Goal: Task Accomplishment & Management: Manage account settings

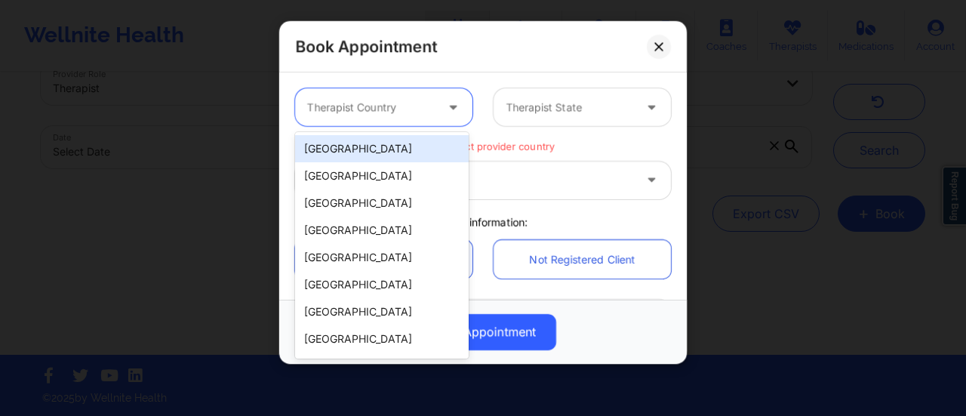
click at [397, 137] on div "[GEOGRAPHIC_DATA]" at bounding box center [381, 148] width 173 height 27
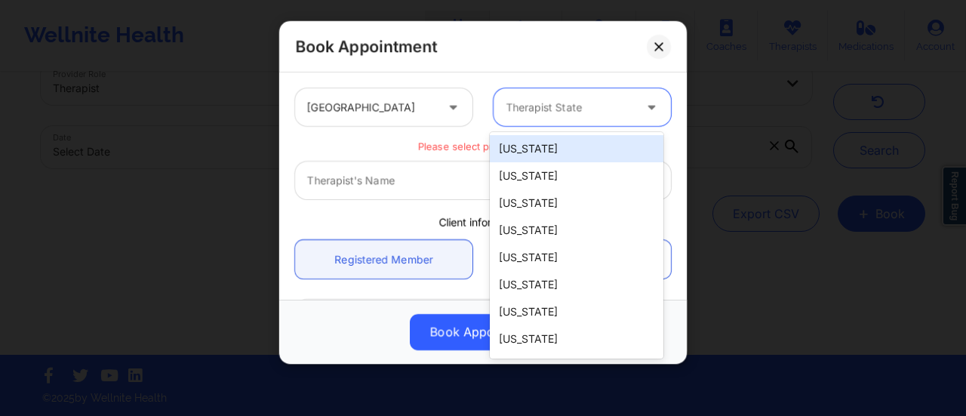
click at [561, 107] on div at bounding box center [568, 107] width 127 height 18
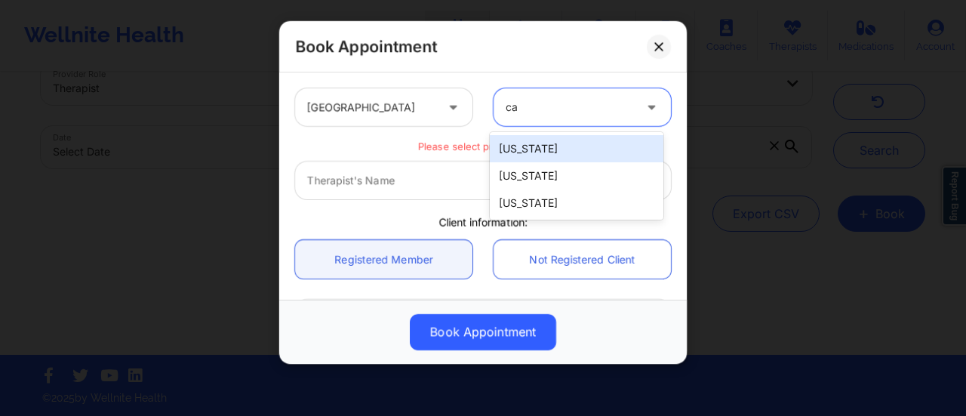
type input "cal"
click at [566, 149] on div "[US_STATE]" at bounding box center [576, 148] width 173 height 27
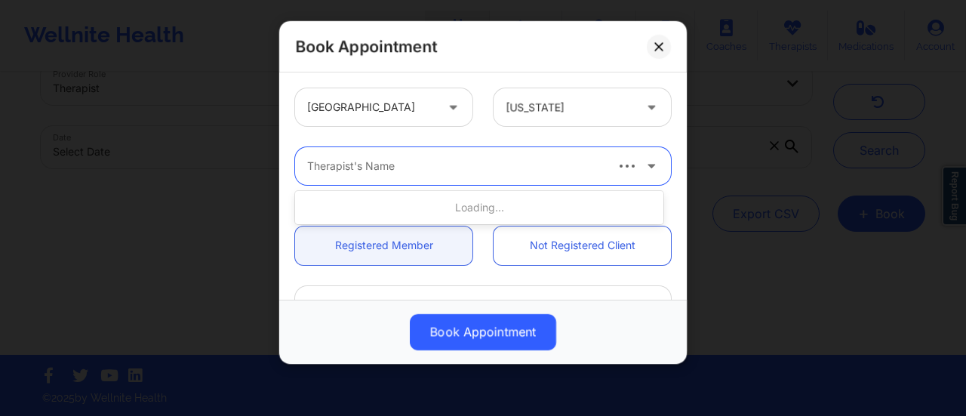
click at [470, 173] on div at bounding box center [455, 166] width 296 height 18
type input "[PERSON_NAME] We"
paste input "[PERSON_NAME]"
type input "[PERSON_NAME]"
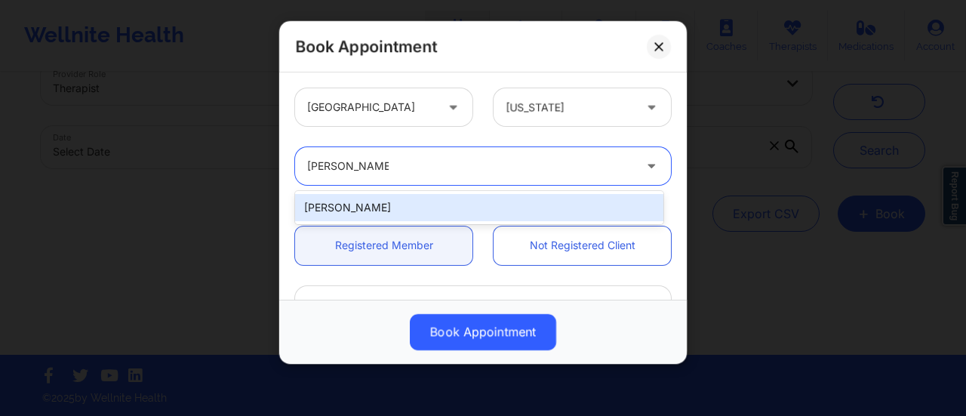
click at [415, 201] on div "[PERSON_NAME]" at bounding box center [479, 207] width 368 height 27
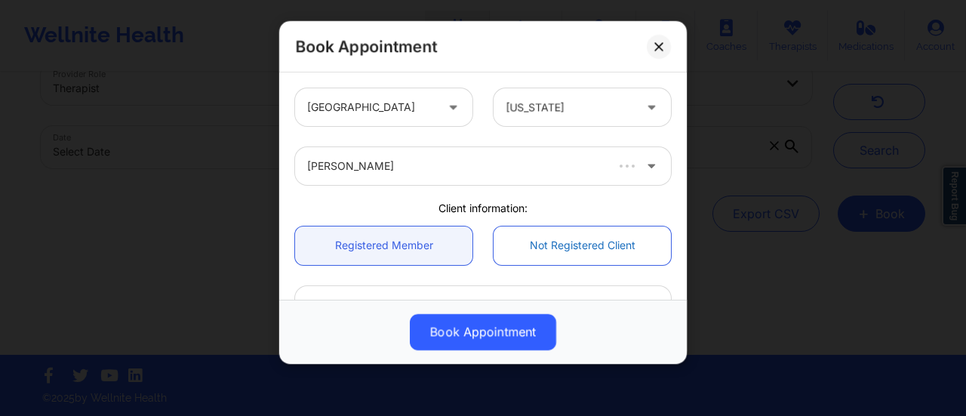
click at [545, 244] on link "Not Registered Client" at bounding box center [581, 245] width 177 height 38
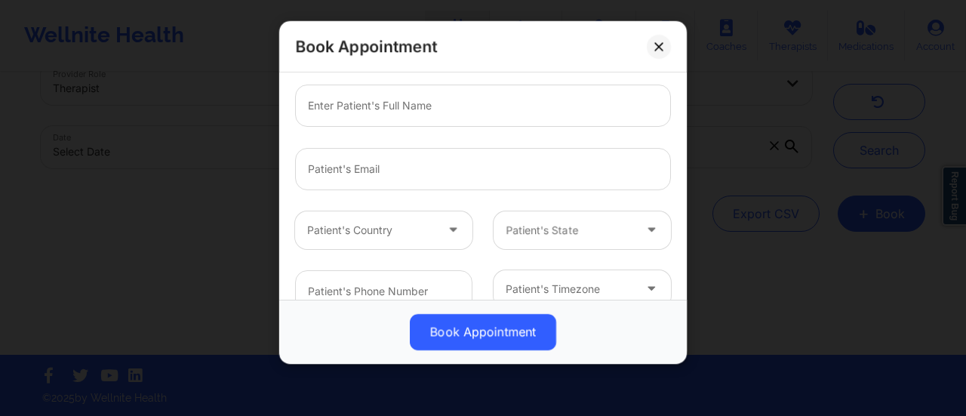
scroll to position [179, 0]
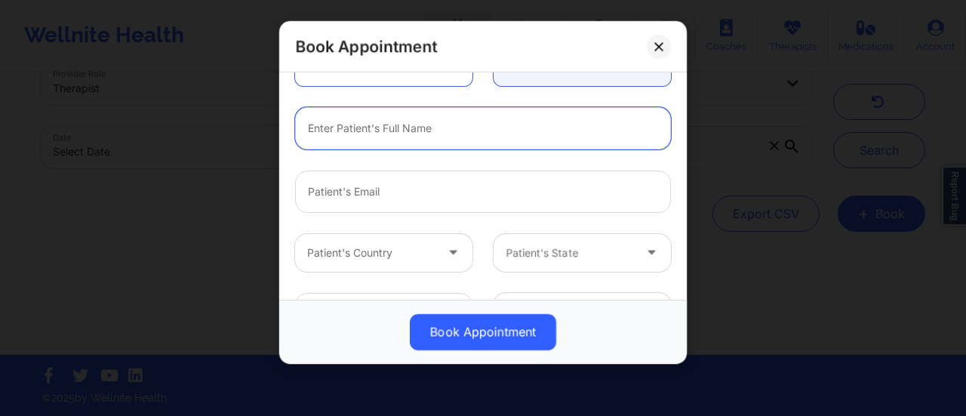
click at [389, 129] on input "text" at bounding box center [483, 128] width 376 height 42
paste input "[PERSON_NAME]"
type input "[PERSON_NAME]"
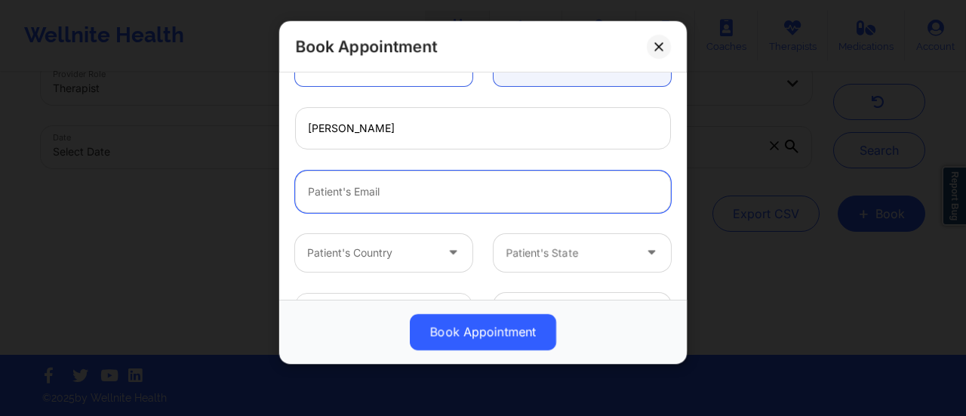
click at [386, 197] on input "email" at bounding box center [483, 191] width 376 height 42
paste input "[EMAIL_ADDRESS][PERSON_NAME][DOMAIN_NAME]"
type input "[EMAIL_ADDRESS][PERSON_NAME][DOMAIN_NAME]"
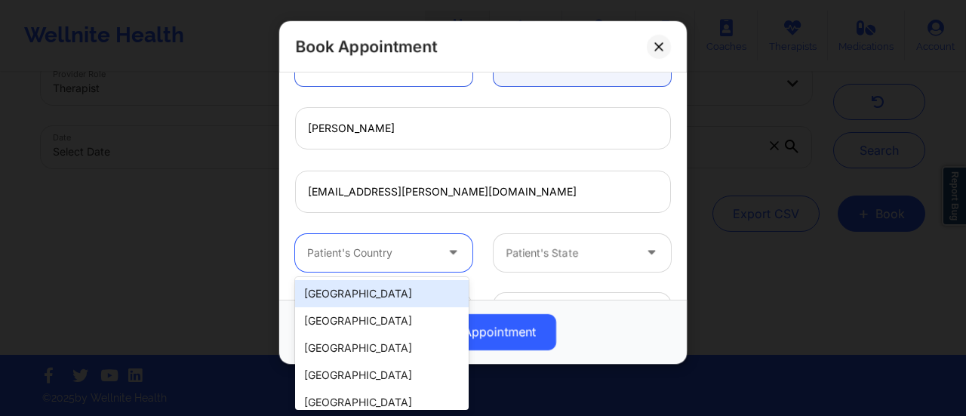
click at [436, 250] on div at bounding box center [454, 253] width 36 height 38
click at [374, 283] on div "[GEOGRAPHIC_DATA]" at bounding box center [381, 293] width 173 height 27
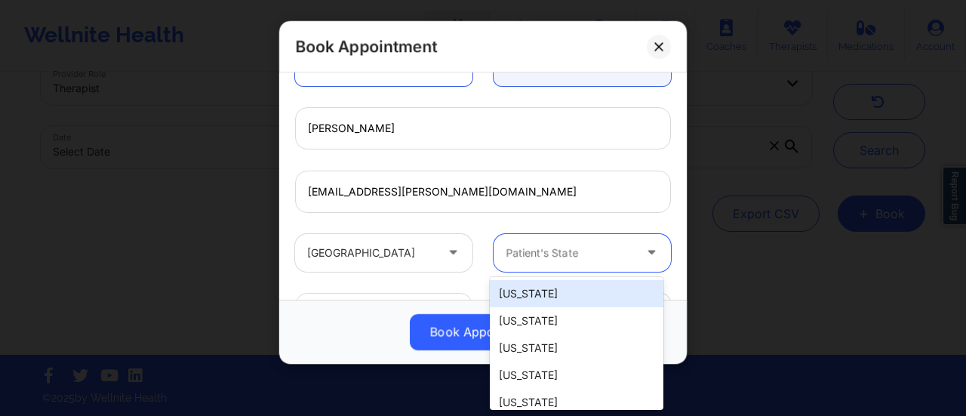
click at [533, 254] on div at bounding box center [568, 253] width 127 height 18
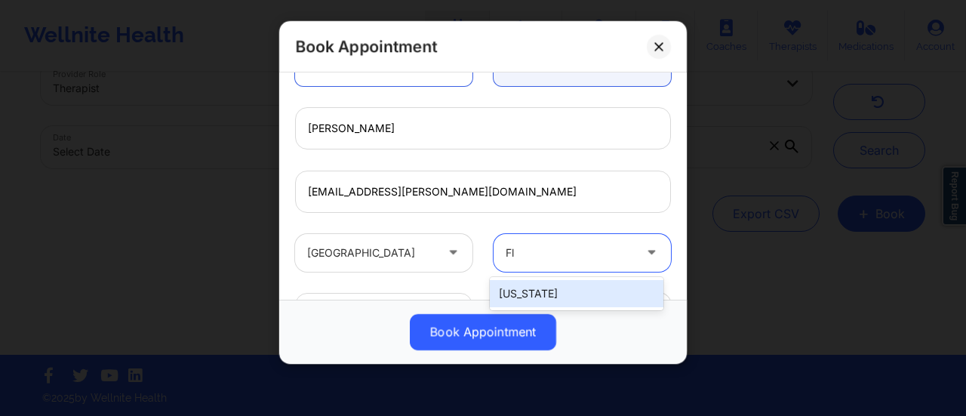
type input "Flo"
click at [553, 285] on div "[US_STATE]" at bounding box center [576, 293] width 173 height 27
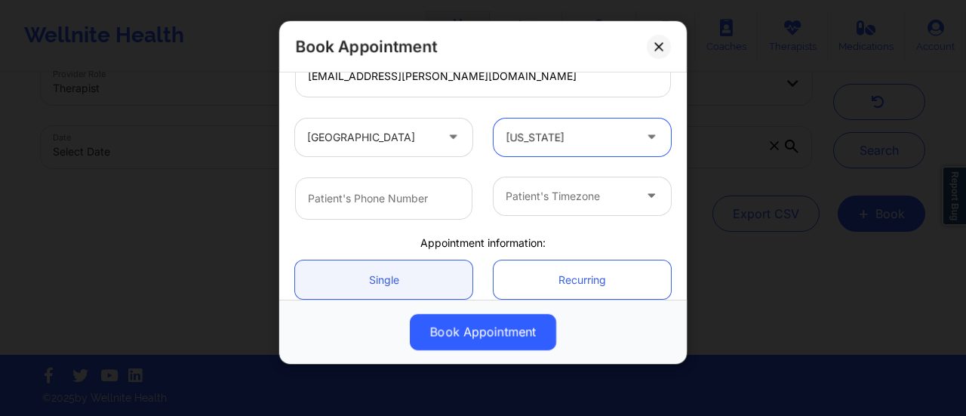
scroll to position [313, 0]
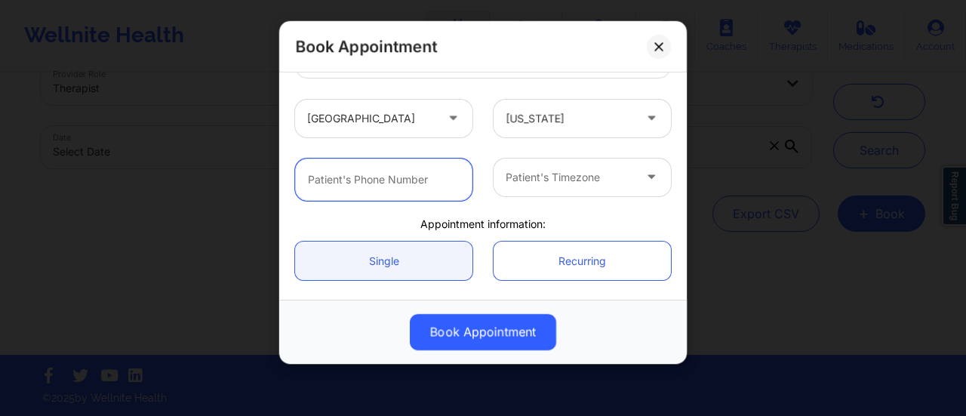
click at [397, 182] on input "text" at bounding box center [383, 179] width 177 height 42
paste input "[PHONE_NUMBER]"
type input "[PHONE_NUMBER]"
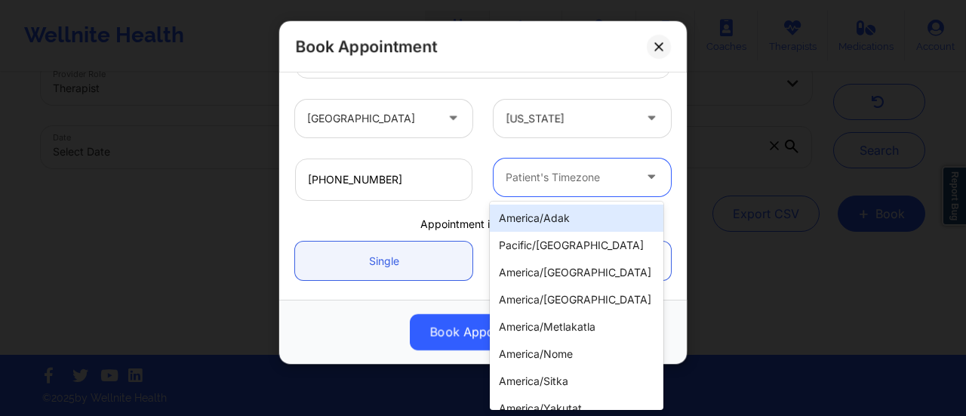
click at [543, 182] on div at bounding box center [568, 177] width 127 height 18
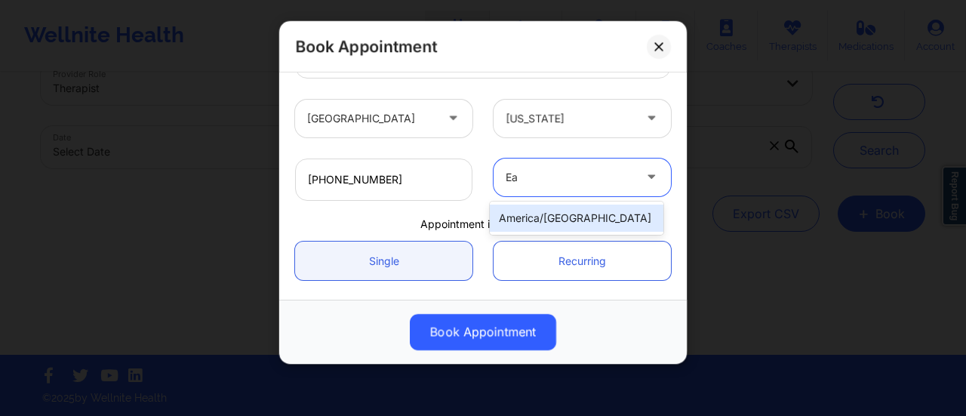
type input "E"
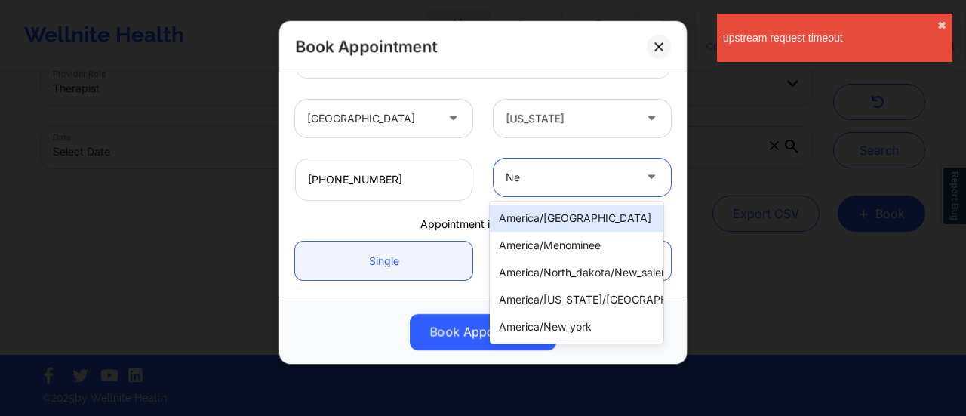
type input "New"
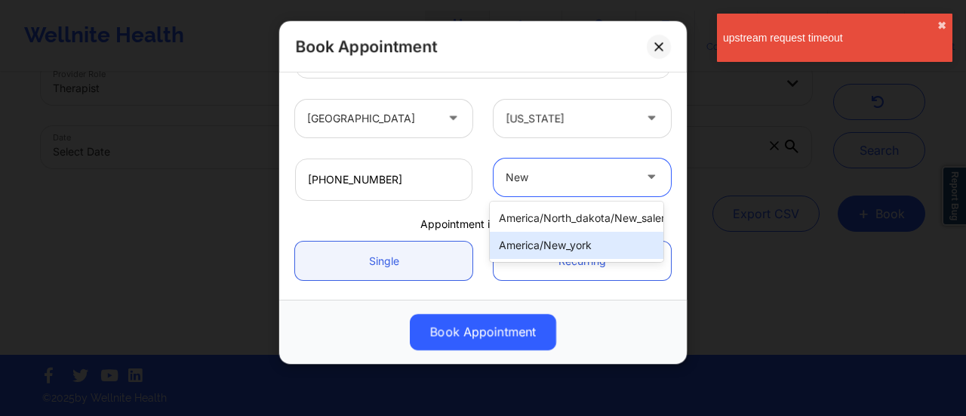
click at [558, 245] on div "america/new_york" at bounding box center [576, 245] width 173 height 27
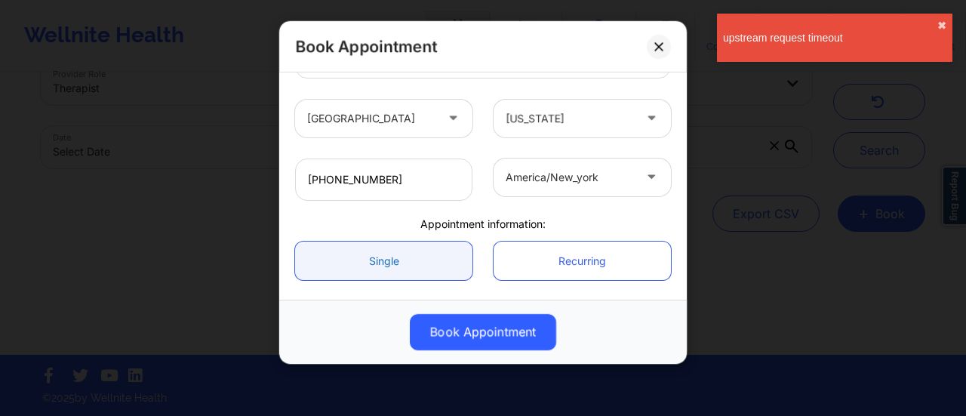
click at [434, 250] on link "Single" at bounding box center [383, 260] width 177 height 38
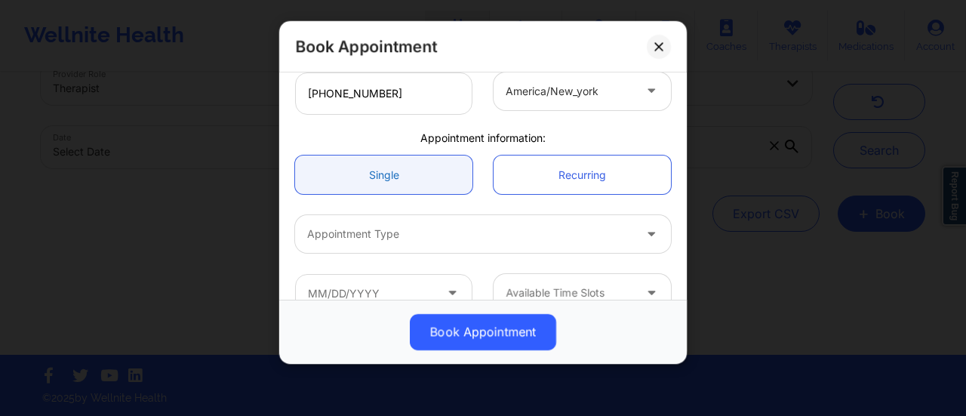
scroll to position [427, 0]
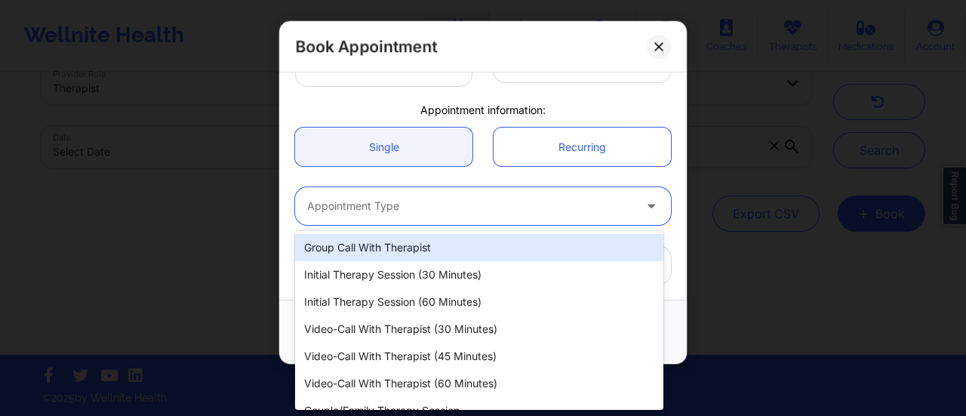
click at [424, 212] on div at bounding box center [470, 206] width 326 height 18
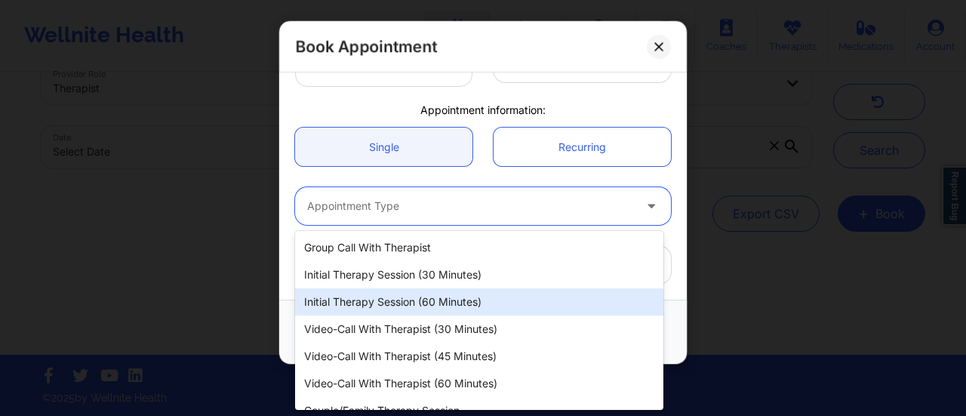
click at [431, 295] on div "Initial Therapy Session (60 minutes)" at bounding box center [479, 301] width 368 height 27
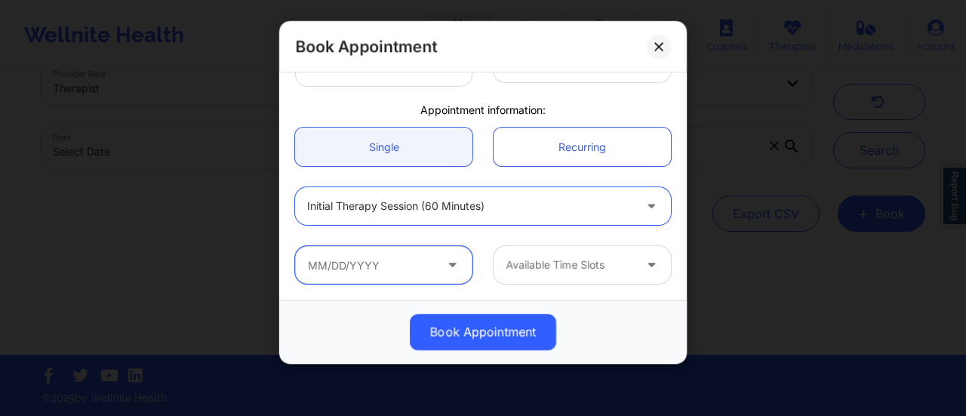
click at [411, 260] on input "text" at bounding box center [383, 265] width 177 height 38
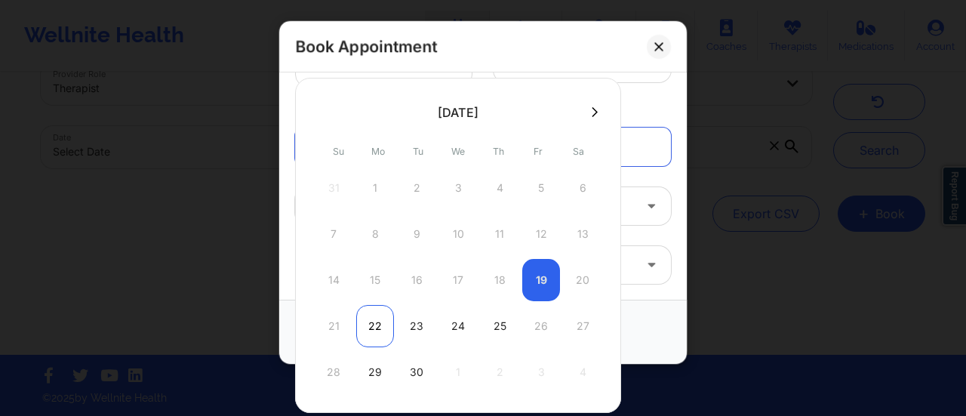
click at [377, 324] on div "22" at bounding box center [375, 326] width 38 height 42
type input "[DATE]"
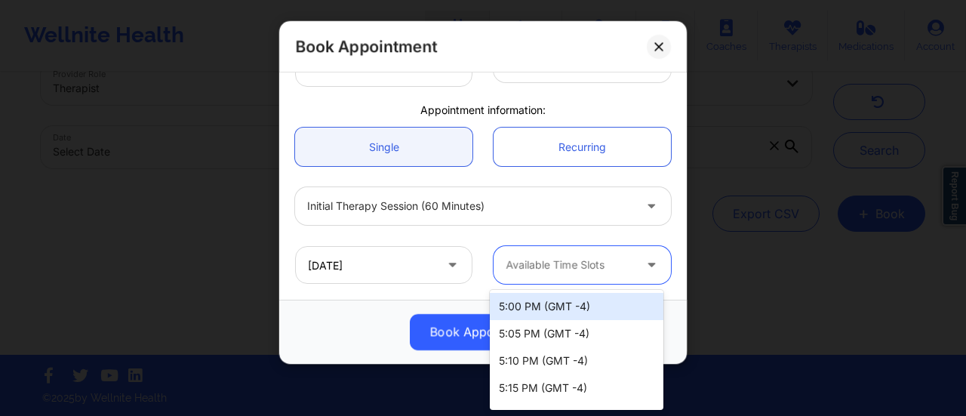
click at [593, 266] on div at bounding box center [568, 265] width 127 height 18
click at [496, 235] on div "[DATE] 91 results available. Use Up and Down to choose options, press Enter to …" at bounding box center [482, 264] width 397 height 59
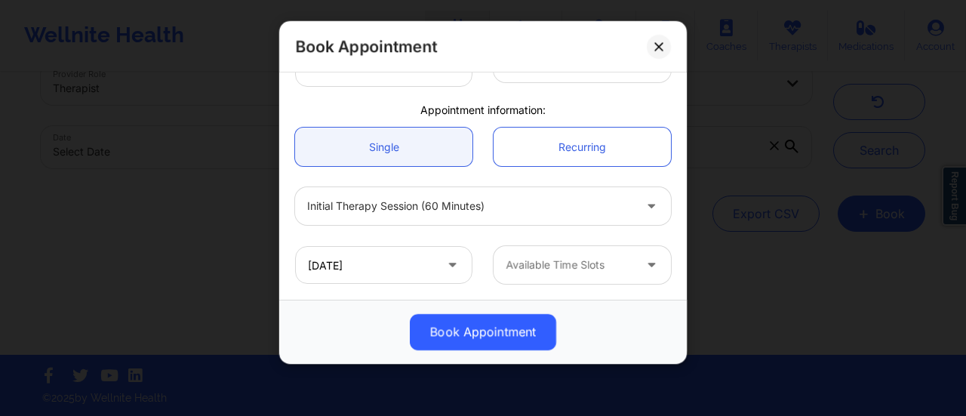
click at [620, 266] on div at bounding box center [568, 265] width 127 height 18
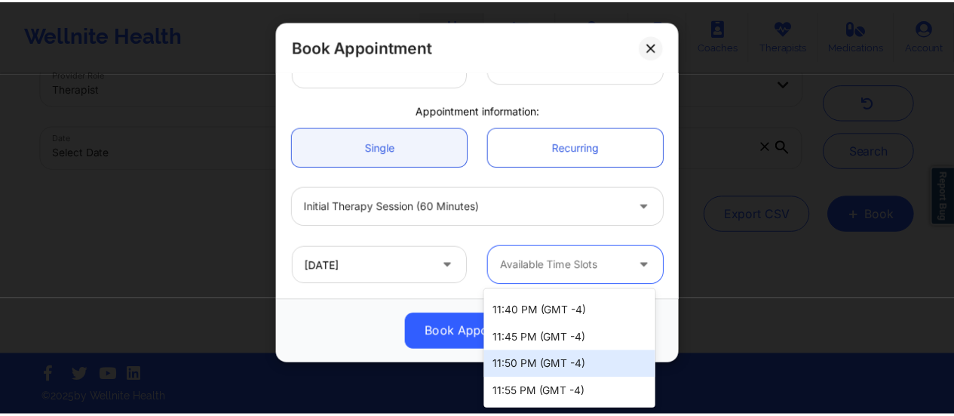
scroll to position [2356, 0]
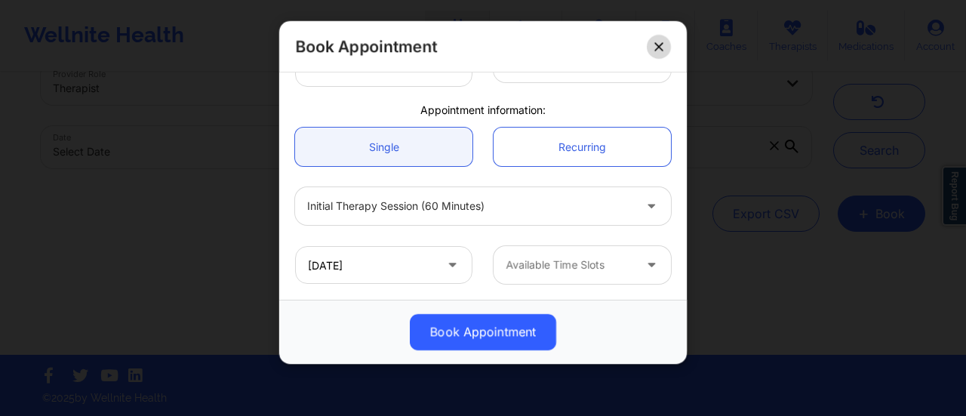
click at [656, 45] on icon at bounding box center [658, 46] width 8 height 8
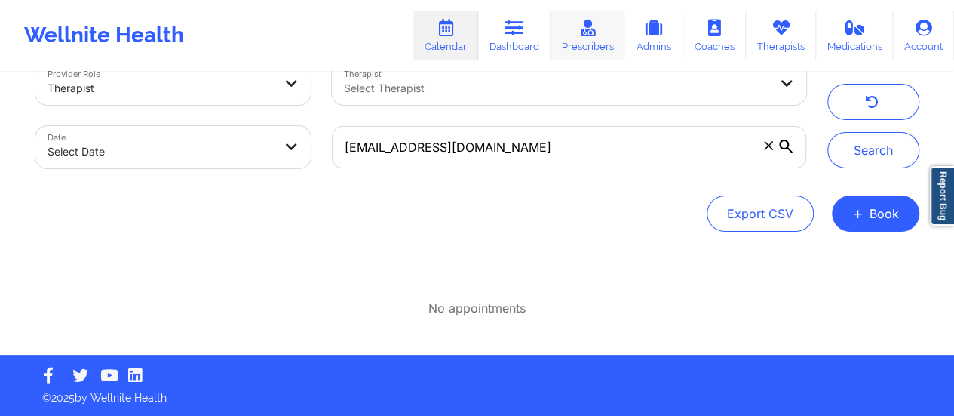
click at [590, 33] on icon at bounding box center [588, 28] width 20 height 17
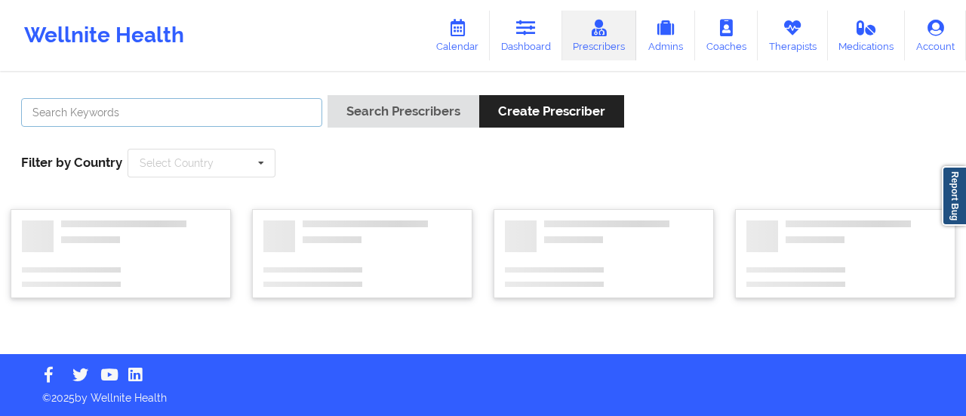
click at [207, 107] on input "text" at bounding box center [171, 112] width 301 height 29
type input "[PERSON_NAME]"
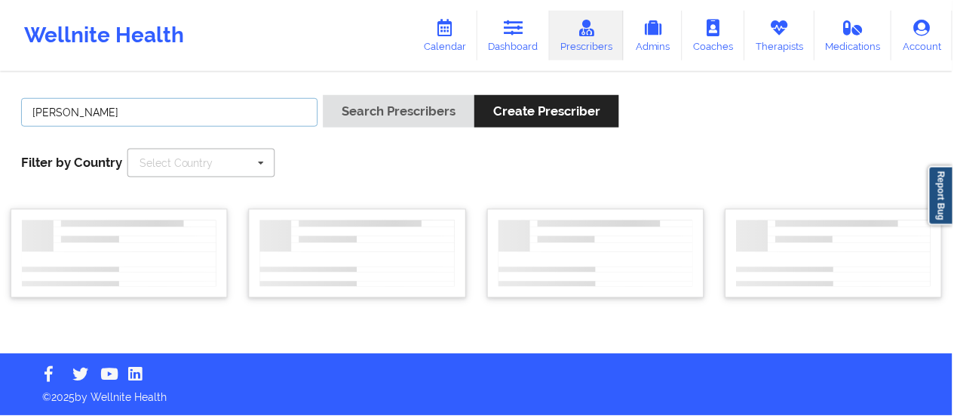
click at [324, 95] on button "Search Prescribers" at bounding box center [400, 111] width 152 height 32
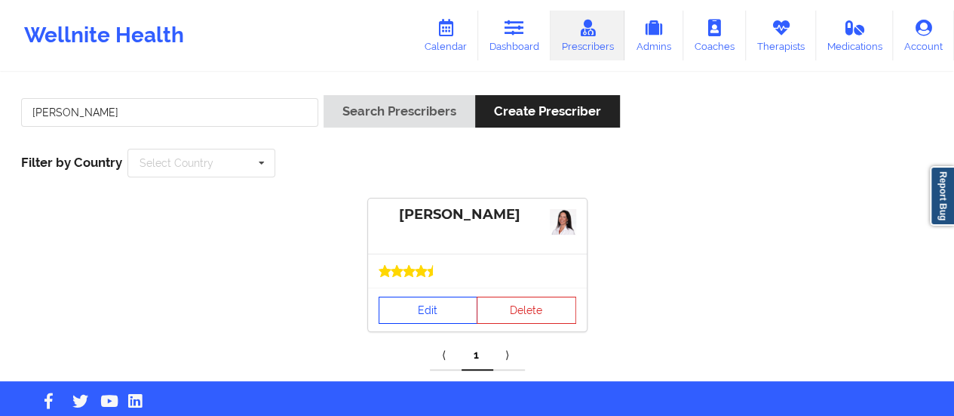
click at [426, 308] on link "Edit" at bounding box center [429, 309] width 100 height 27
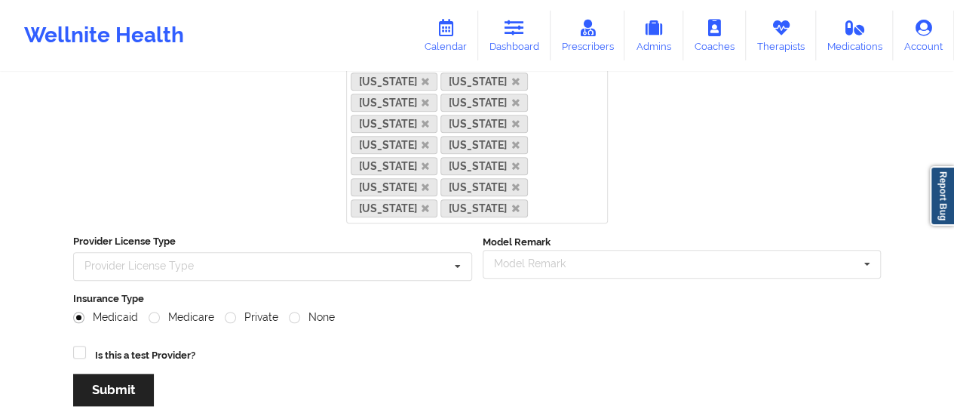
scroll to position [715, 0]
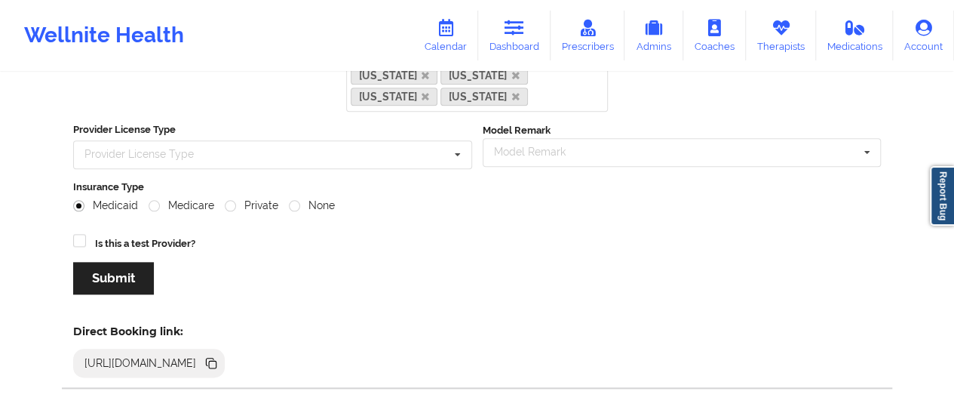
click at [220, 355] on icon at bounding box center [211, 363] width 17 height 17
click at [511, 32] on icon at bounding box center [515, 28] width 20 height 17
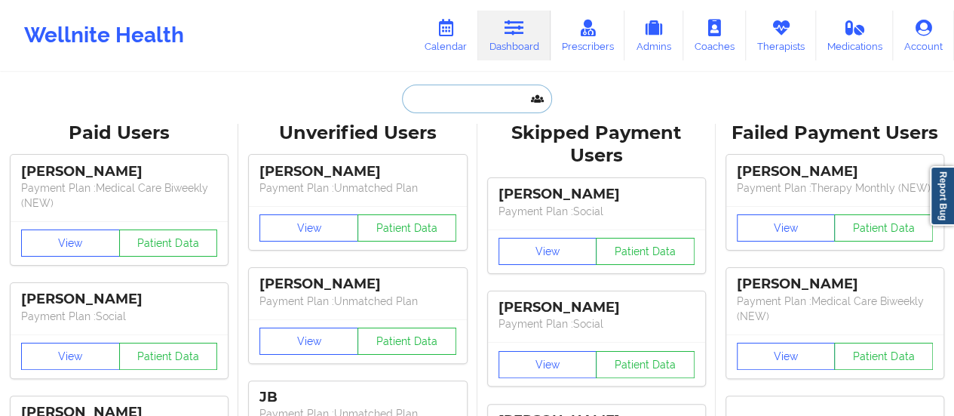
click at [445, 103] on input "text" at bounding box center [476, 98] width 149 height 29
paste input "[EMAIL_ADDRESS][DOMAIN_NAME]"
type input "[EMAIL_ADDRESS][DOMAIN_NAME]"
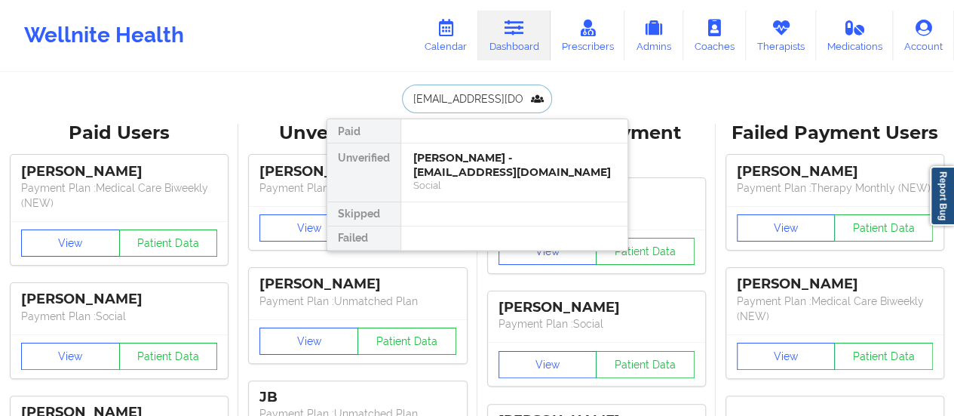
scroll to position [0, 41]
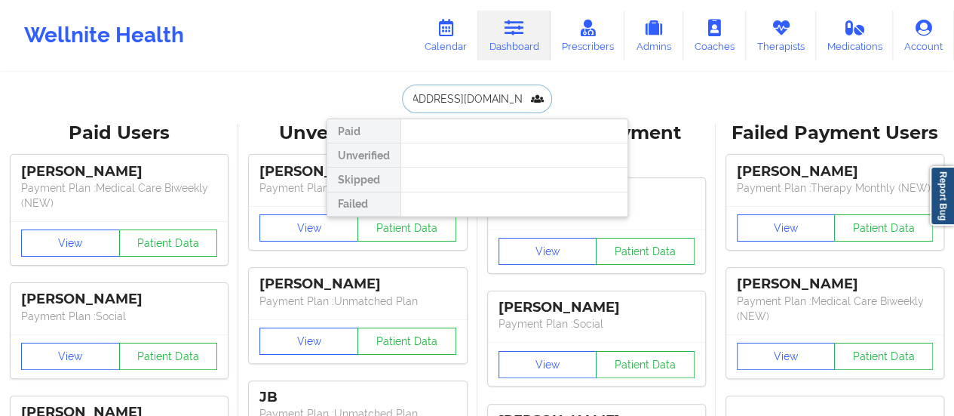
click at [447, 103] on input "[EMAIL_ADDRESS][DOMAIN_NAME]" at bounding box center [476, 98] width 149 height 29
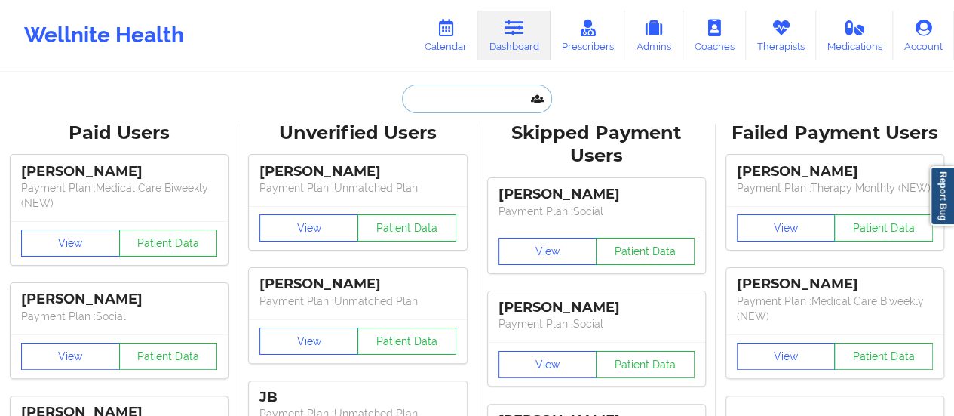
scroll to position [0, 0]
paste input "[EMAIL_ADDRESS][DOMAIN_NAME]"
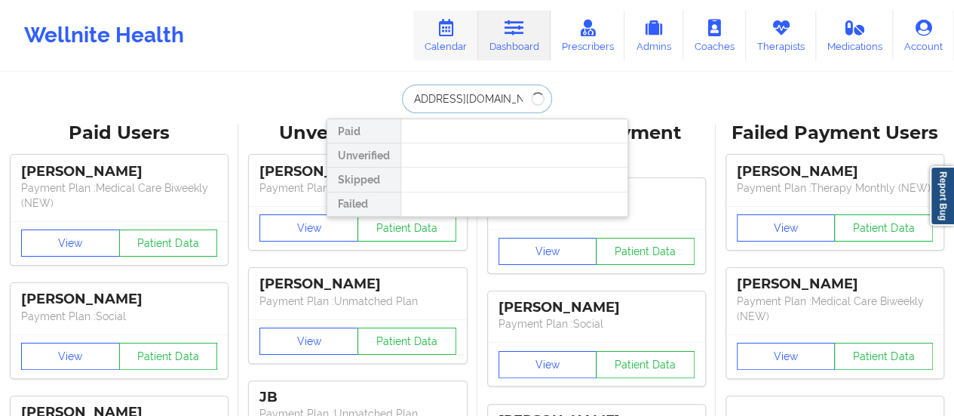
type input "[EMAIL_ADDRESS][DOMAIN_NAME]"
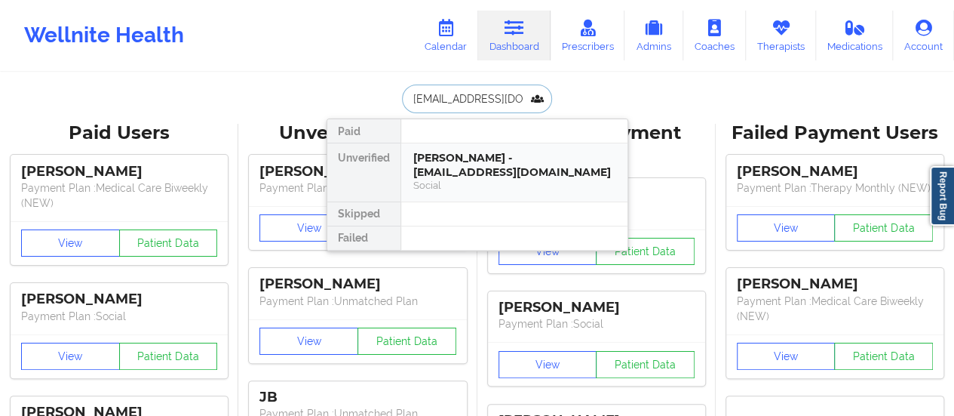
click at [487, 167] on div "[PERSON_NAME] - [EMAIL_ADDRESS][DOMAIN_NAME]" at bounding box center [514, 165] width 202 height 28
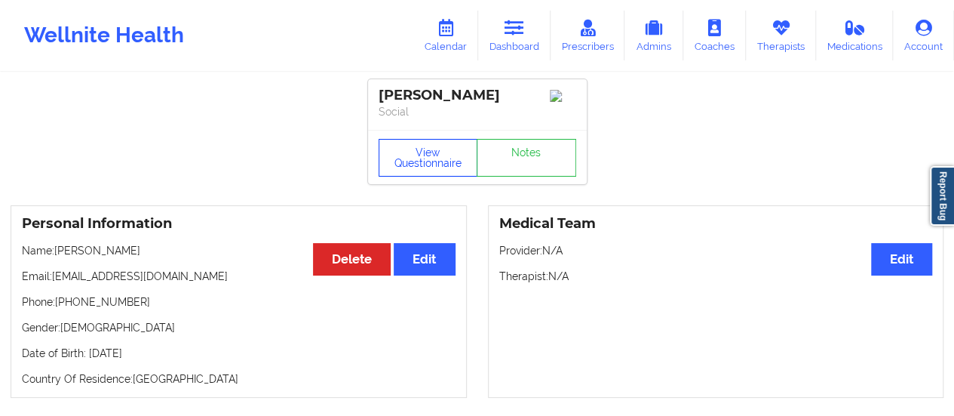
click at [422, 158] on button "View Questionnaire" at bounding box center [429, 158] width 100 height 38
drag, startPoint x: 106, startPoint y: 253, endPoint x: 59, endPoint y: 253, distance: 46.8
click at [59, 253] on p "Name: [PERSON_NAME]" at bounding box center [239, 250] width 434 height 15
copy p "[PERSON_NAME]"
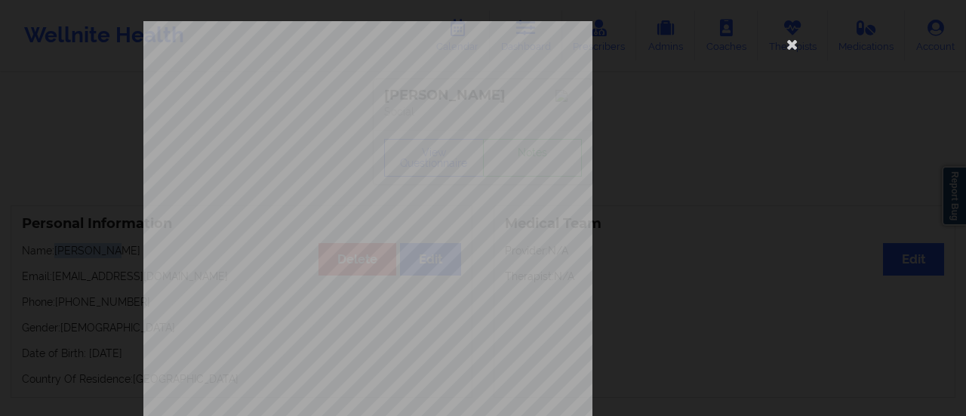
scroll to position [303, 0]
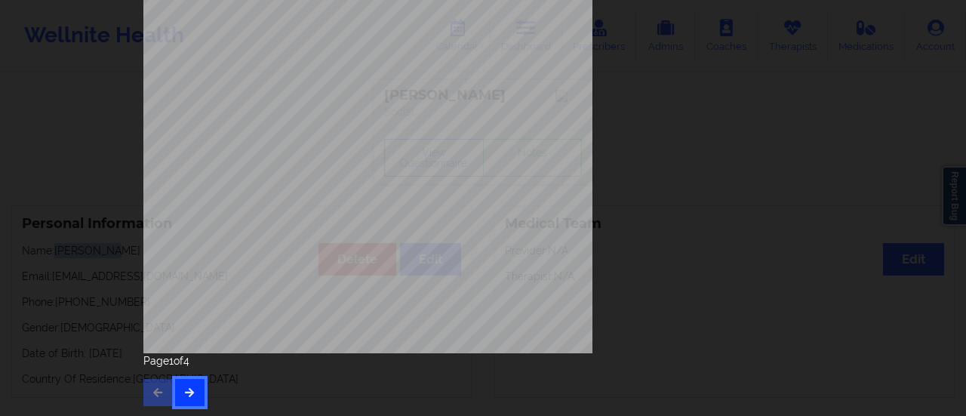
click at [192, 388] on button "button" at bounding box center [189, 392] width 29 height 27
click at [187, 395] on icon "button" at bounding box center [189, 391] width 13 height 9
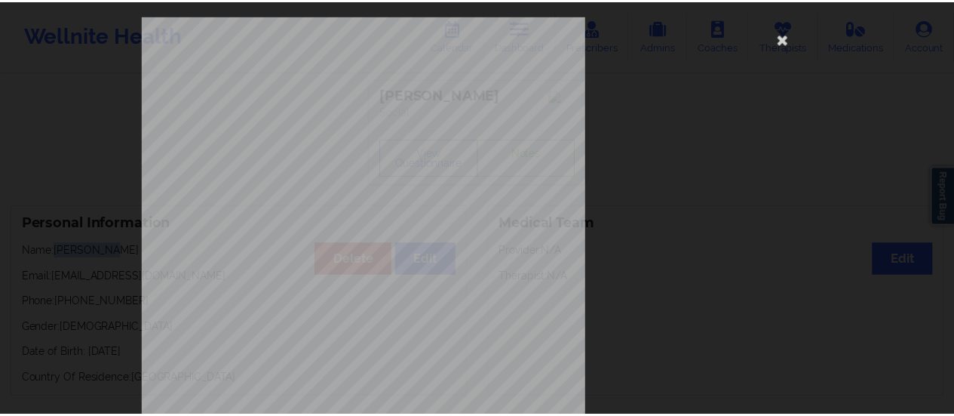
scroll to position [8, 0]
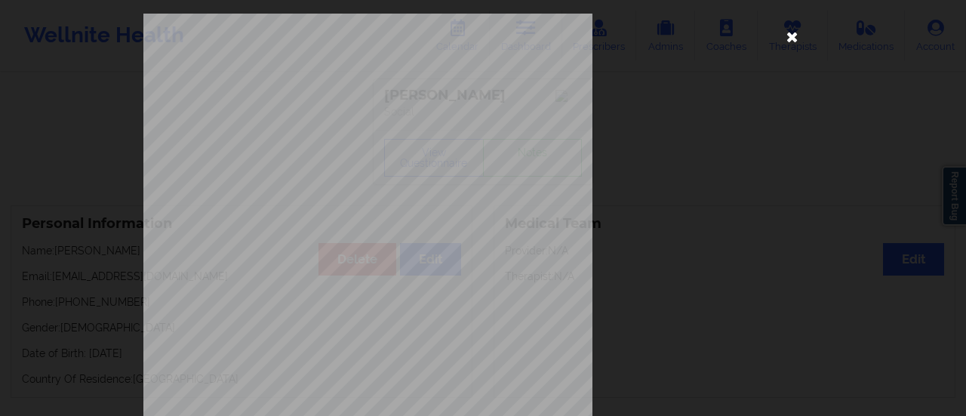
click at [780, 41] on icon at bounding box center [792, 36] width 24 height 24
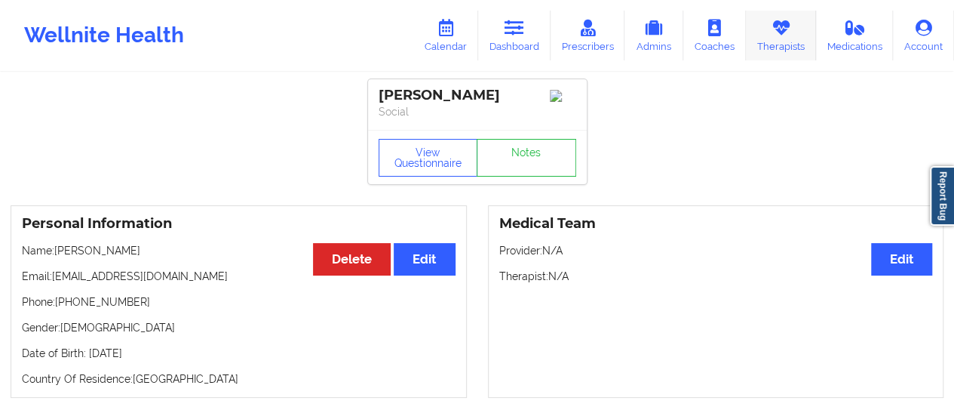
click at [787, 41] on link "Therapists" at bounding box center [781, 36] width 70 height 50
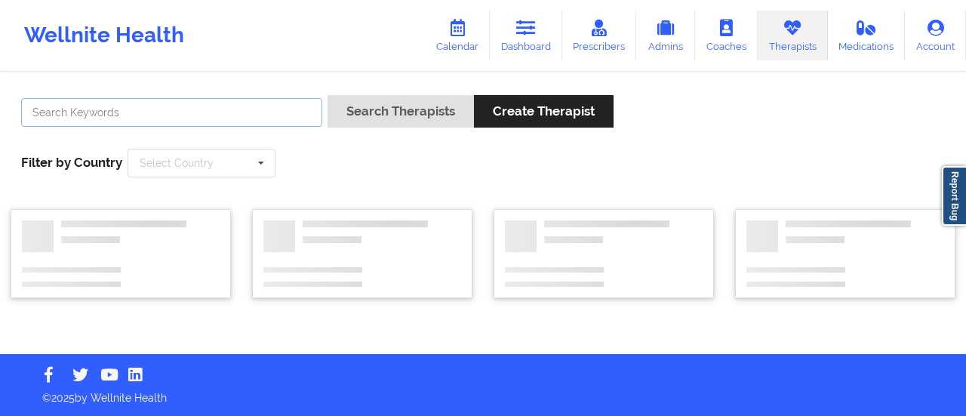
click at [186, 105] on input "text" at bounding box center [171, 112] width 301 height 29
type input "[PERSON_NAME]"
click at [327, 95] on button "Search Therapists" at bounding box center [400, 111] width 146 height 32
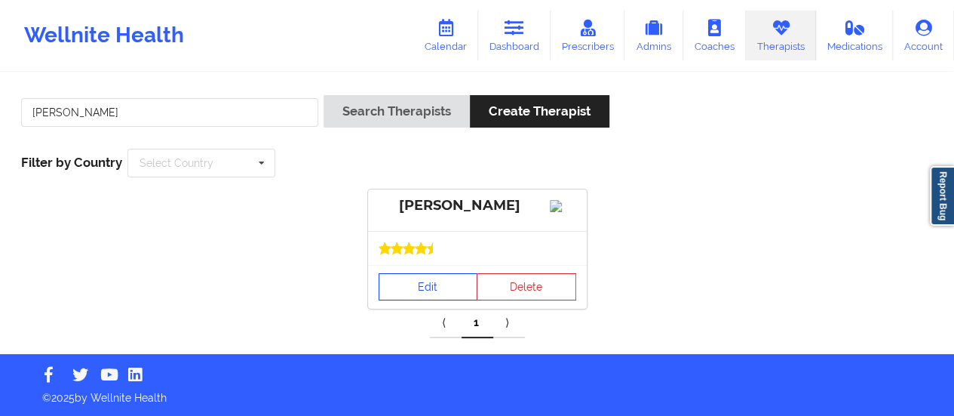
click at [402, 300] on link "Edit" at bounding box center [429, 286] width 100 height 27
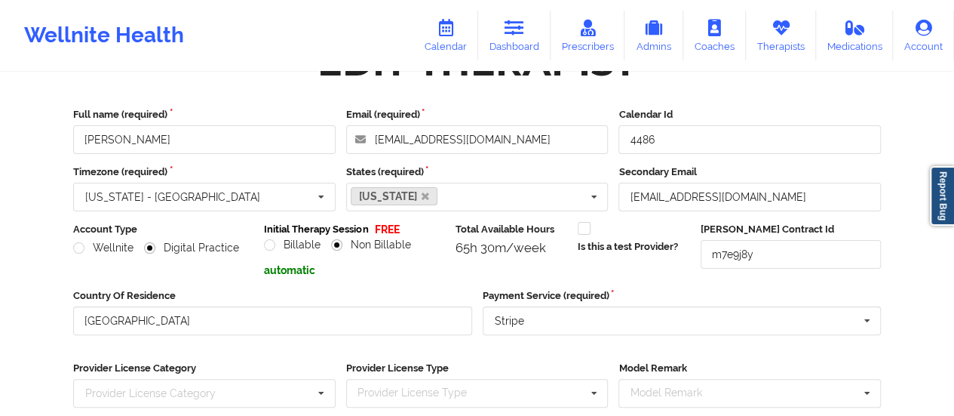
scroll to position [272, 0]
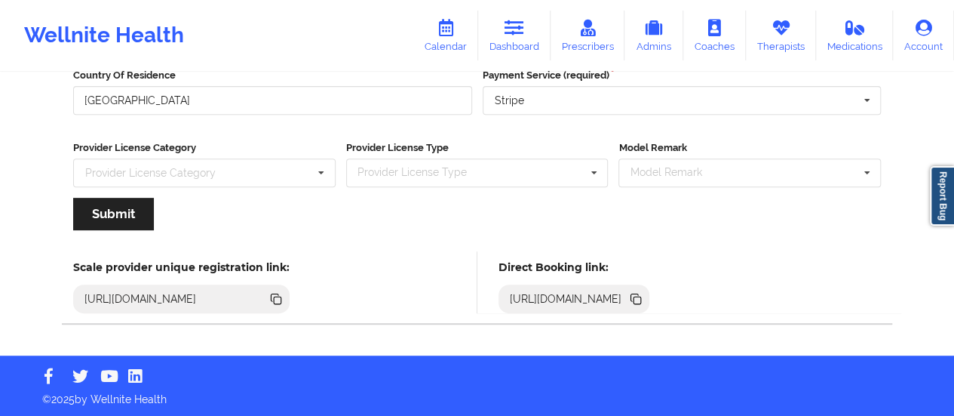
click at [644, 292] on icon at bounding box center [636, 298] width 17 height 17
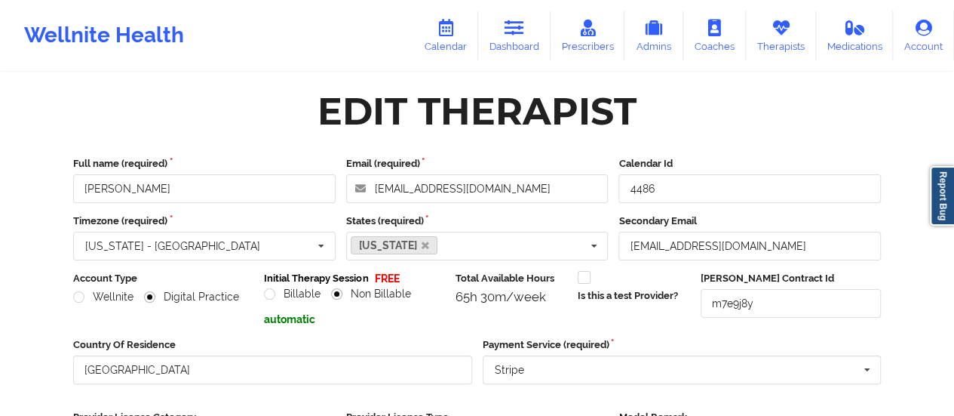
scroll to position [0, 0]
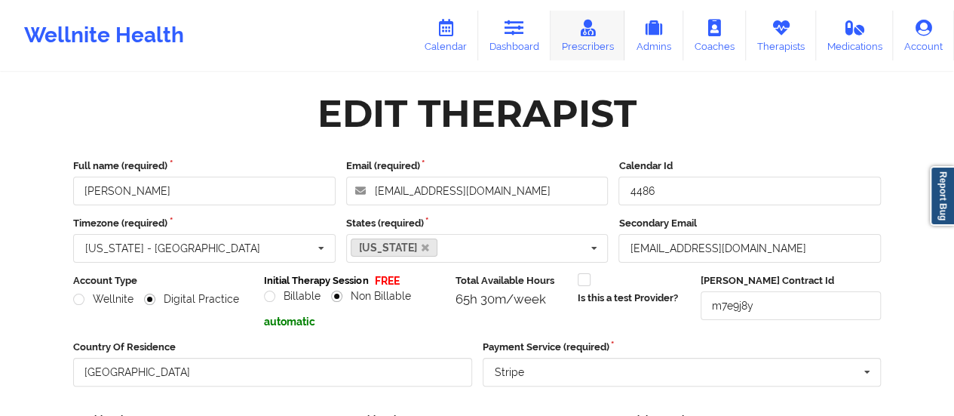
click at [585, 33] on icon at bounding box center [588, 28] width 20 height 17
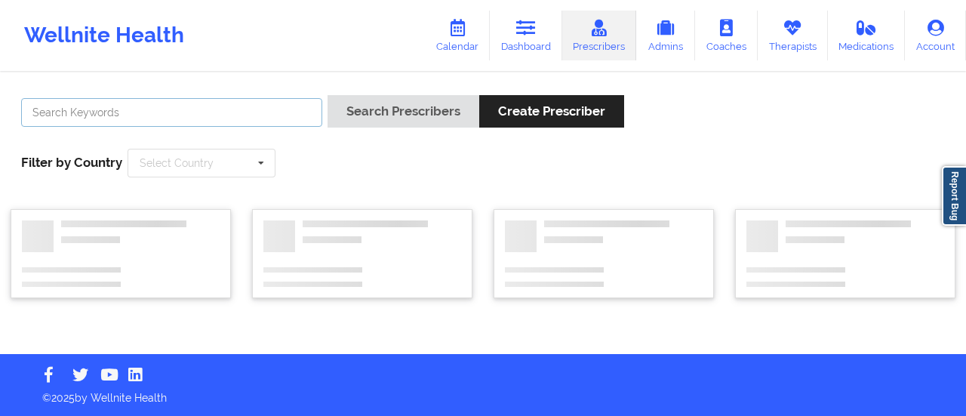
click at [269, 115] on input "text" at bounding box center [171, 112] width 301 height 29
click at [198, 103] on input "text" at bounding box center [171, 112] width 301 height 29
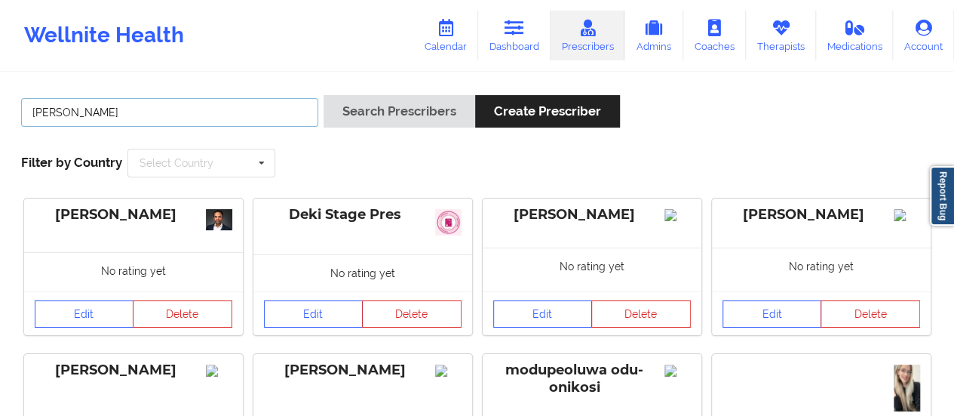
type input "[PERSON_NAME]"
click at [324, 95] on button "Search Prescribers" at bounding box center [400, 111] width 152 height 32
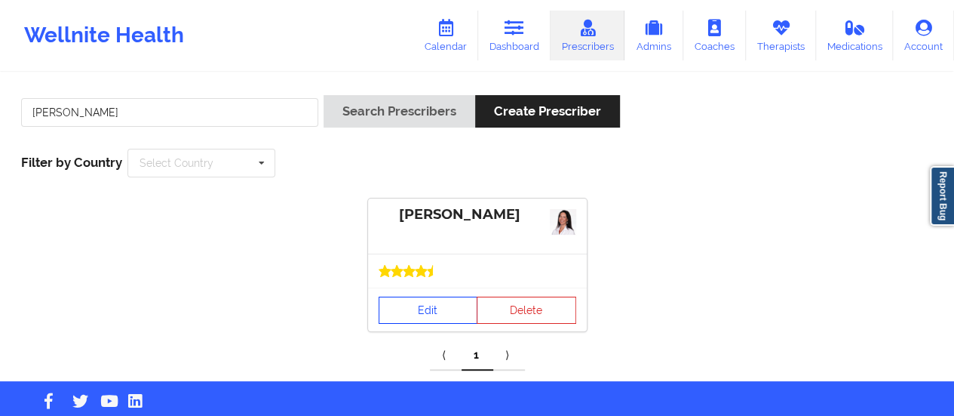
click at [386, 304] on link "Edit" at bounding box center [429, 309] width 100 height 27
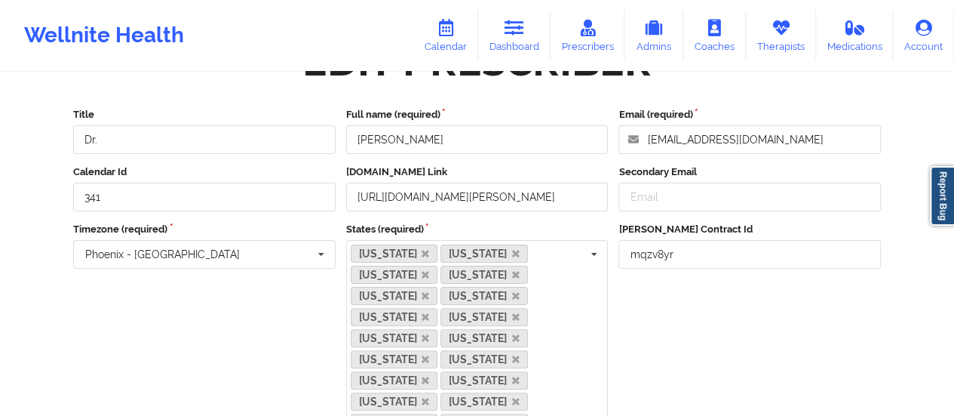
scroll to position [715, 0]
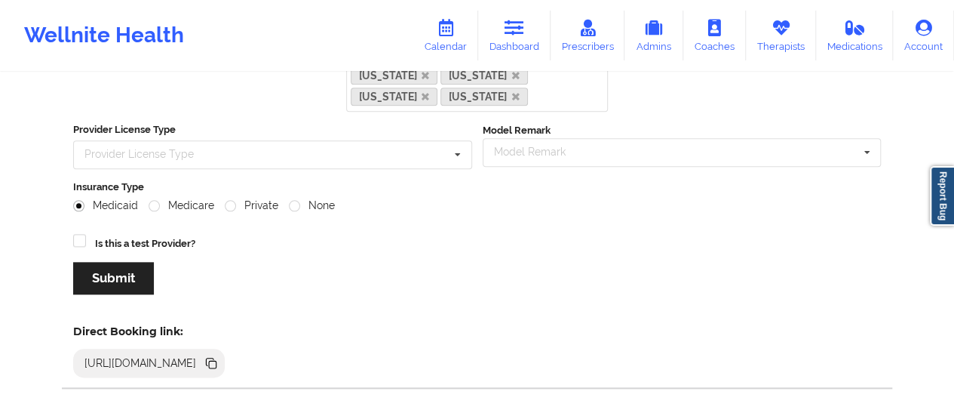
click at [220, 355] on icon at bounding box center [211, 363] width 17 height 17
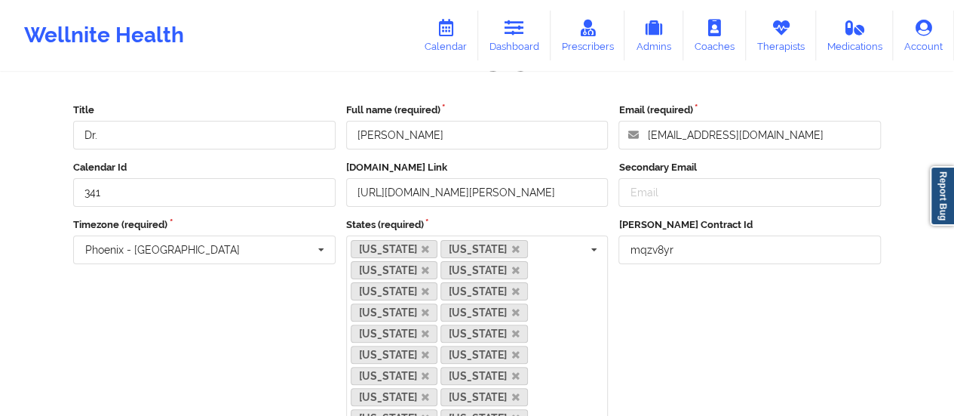
scroll to position [0, 0]
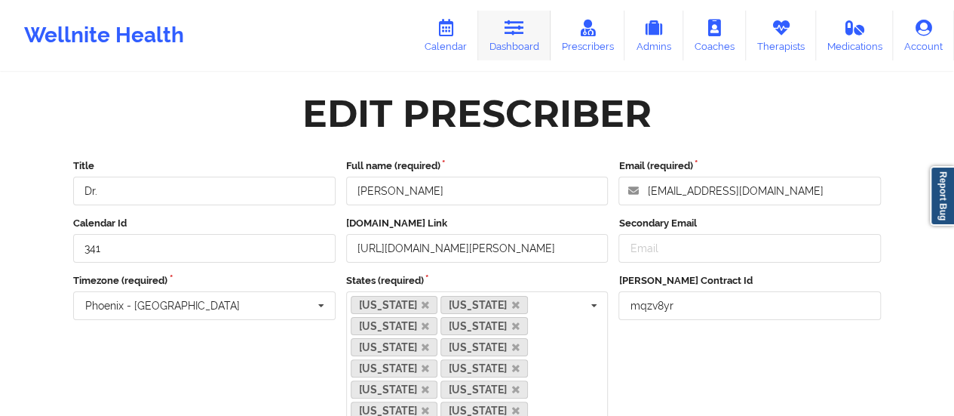
click at [505, 41] on link "Dashboard" at bounding box center [514, 36] width 72 height 50
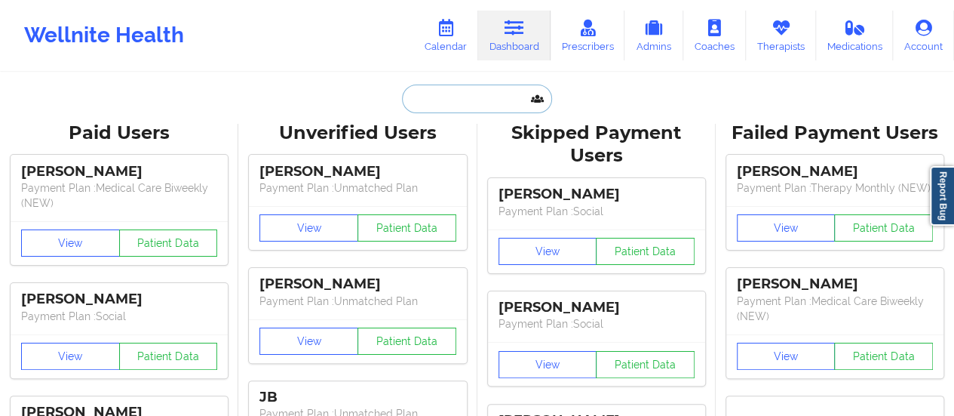
click at [436, 103] on input "text" at bounding box center [476, 98] width 149 height 29
paste input "[EMAIL_ADDRESS][DOMAIN_NAME]"
type input "[EMAIL_ADDRESS][DOMAIN_NAME]"
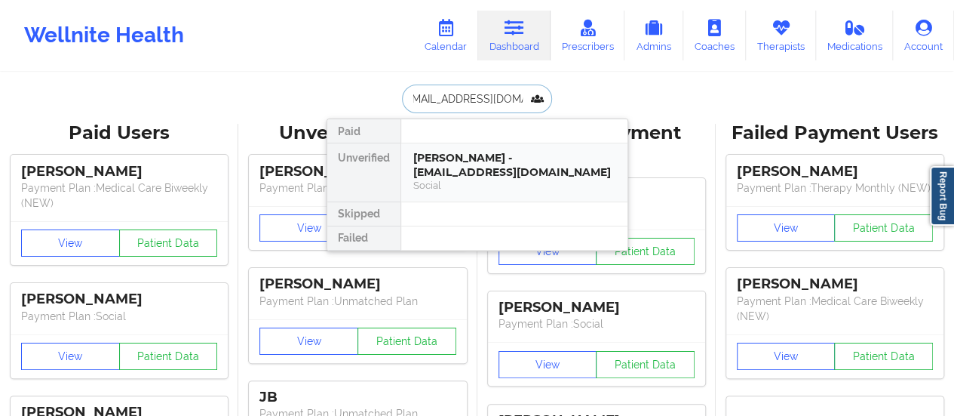
click at [457, 179] on div "Social" at bounding box center [514, 185] width 202 height 13
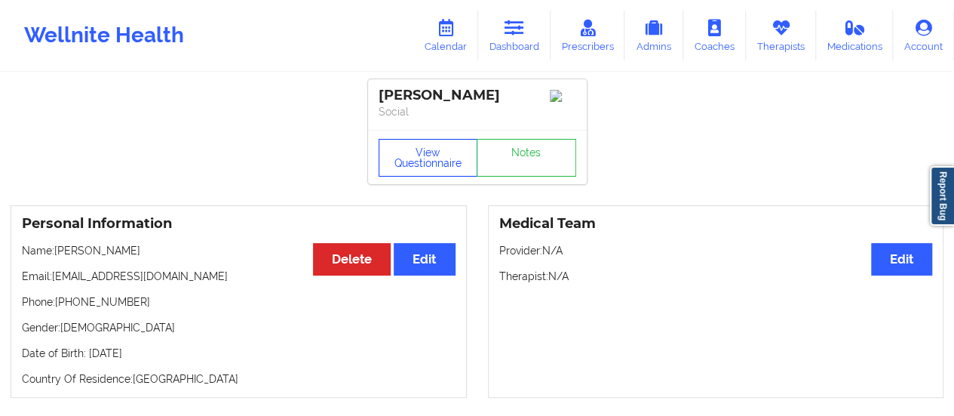
click at [411, 147] on button "View Questionnaire" at bounding box center [429, 158] width 100 height 38
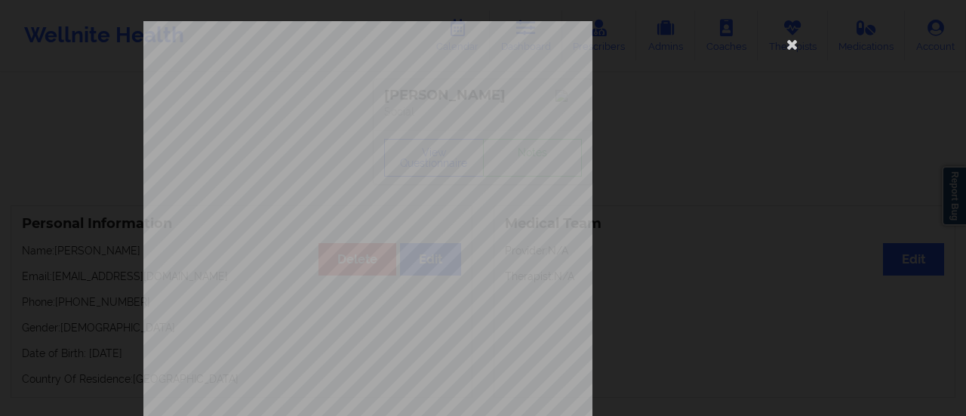
scroll to position [303, 0]
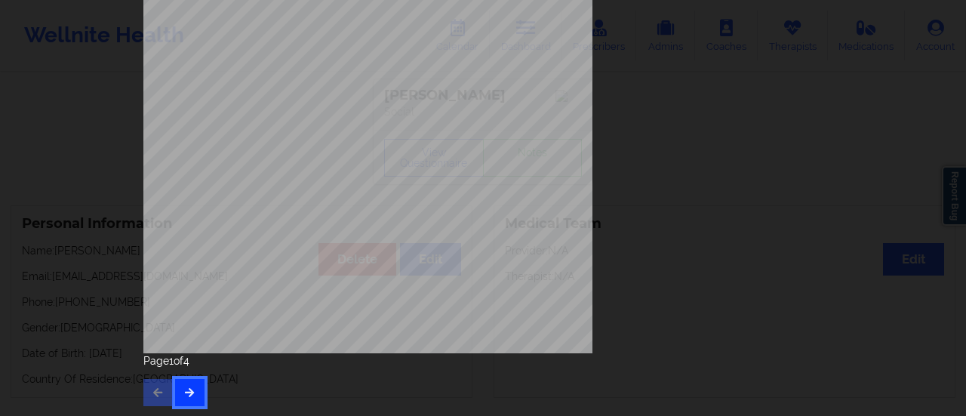
click at [187, 391] on icon "button" at bounding box center [189, 391] width 13 height 9
click at [195, 392] on button "button" at bounding box center [189, 392] width 29 height 27
